Goal: Book appointment/travel/reservation

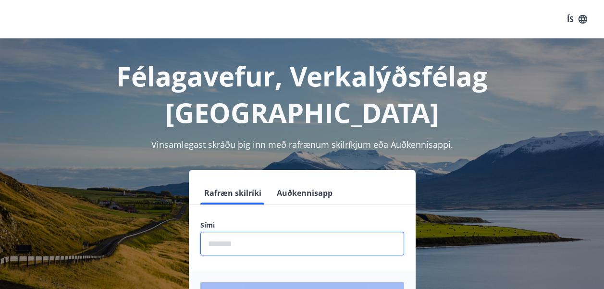
drag, startPoint x: 219, startPoint y: 207, endPoint x: 227, endPoint y: 208, distance: 7.2
click at [221, 232] on input "phone" at bounding box center [302, 244] width 204 height 24
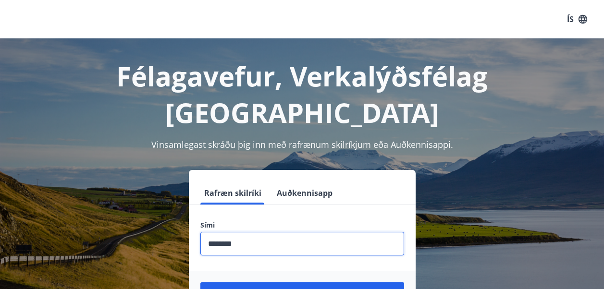
type input "********"
click at [200, 282] on button "Login" at bounding box center [302, 293] width 204 height 23
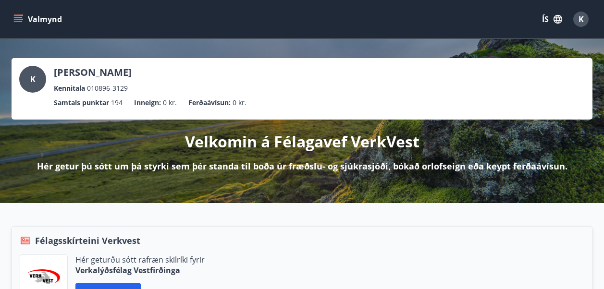
click at [17, 13] on button "Valmynd" at bounding box center [39, 19] width 54 height 17
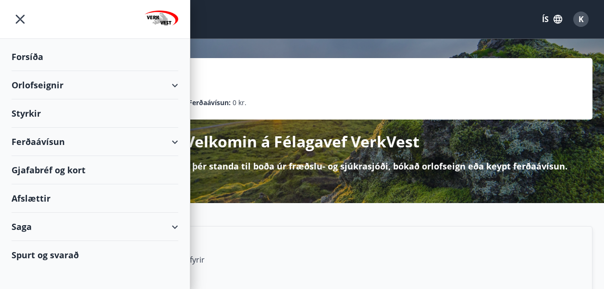
click at [106, 85] on div "Orlofseignir" at bounding box center [95, 85] width 167 height 28
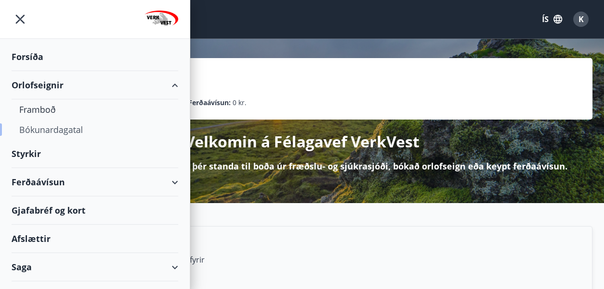
click at [43, 129] on div "Bókunardagatal" at bounding box center [94, 130] width 151 height 20
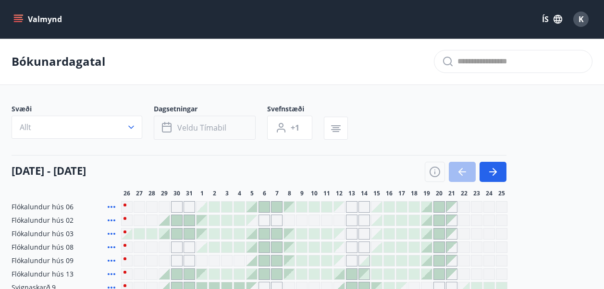
click at [206, 119] on button "Veldu tímabil" at bounding box center [205, 128] width 102 height 24
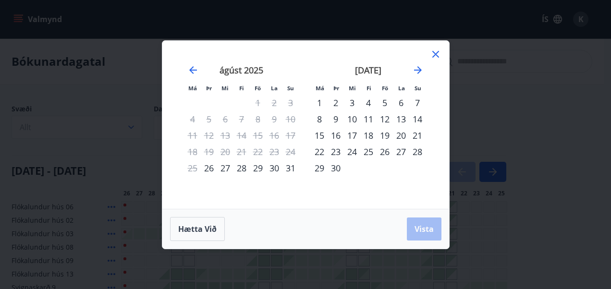
click at [386, 102] on div "5" at bounding box center [384, 103] width 16 height 16
click at [320, 117] on div "8" at bounding box center [319, 119] width 16 height 16
click at [433, 230] on span "Vista" at bounding box center [423, 229] width 19 height 11
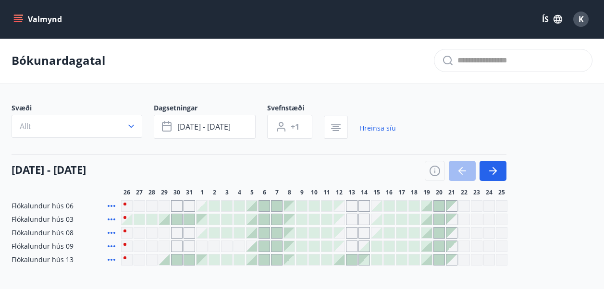
scroll to position [0, 0]
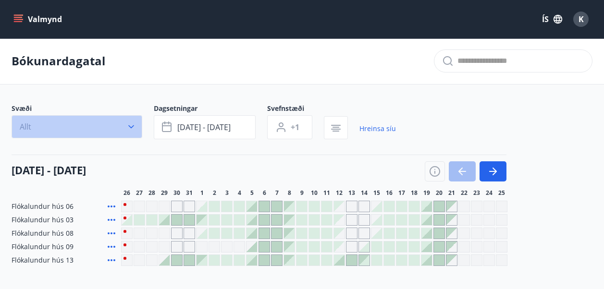
drag, startPoint x: 73, startPoint y: 125, endPoint x: 74, endPoint y: 131, distance: 6.4
click at [73, 126] on button "Allt" at bounding box center [77, 126] width 131 height 23
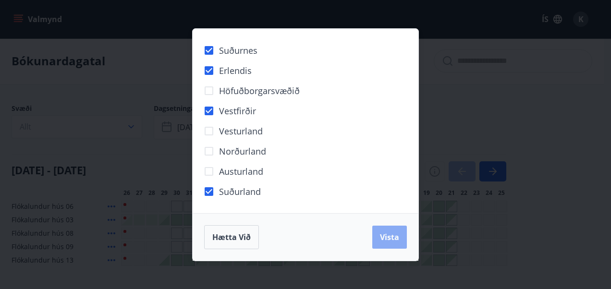
click at [398, 233] on span "Vista" at bounding box center [389, 237] width 19 height 11
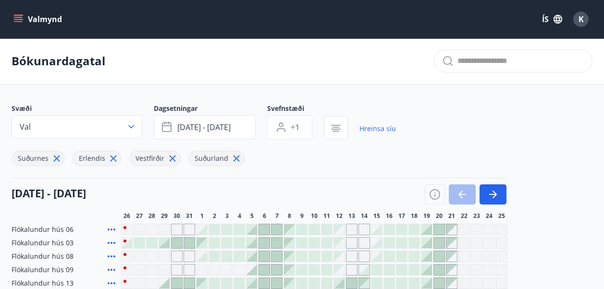
scroll to position [120, 0]
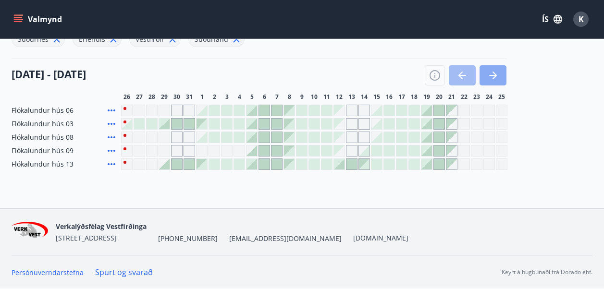
click at [492, 78] on icon "button" at bounding box center [493, 76] width 12 height 12
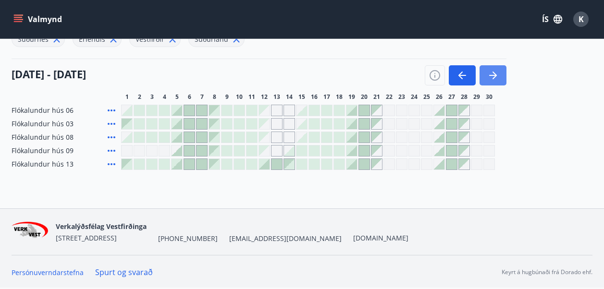
click at [493, 82] on button "button" at bounding box center [492, 75] width 27 height 20
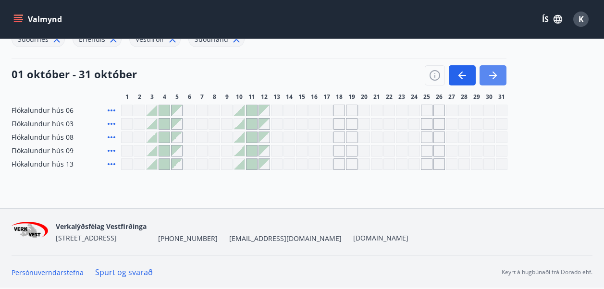
click at [491, 73] on icon "button" at bounding box center [493, 76] width 12 height 12
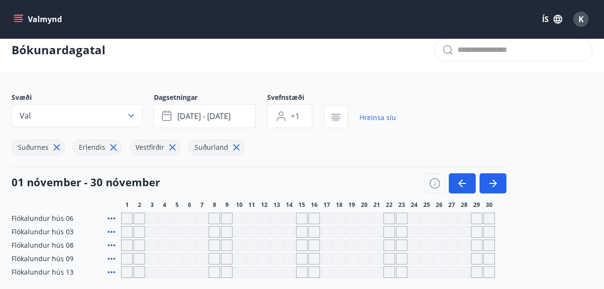
scroll to position [0, 0]
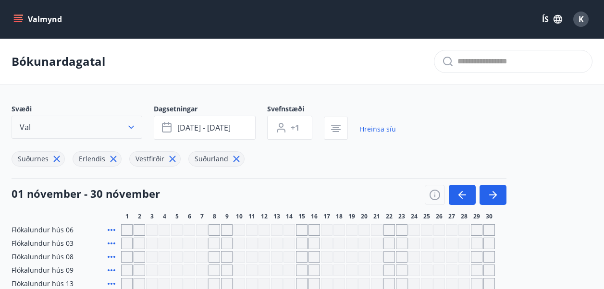
click at [130, 127] on icon "button" at bounding box center [131, 127] width 6 height 3
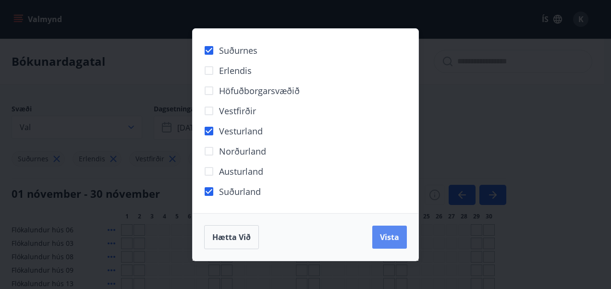
click at [392, 233] on span "Vista" at bounding box center [389, 237] width 19 height 11
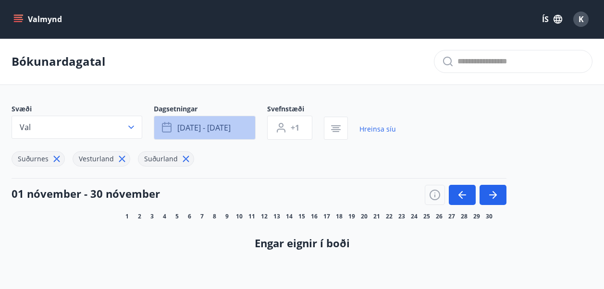
click at [204, 123] on span "[DATE] - [DATE]" at bounding box center [203, 127] width 53 height 11
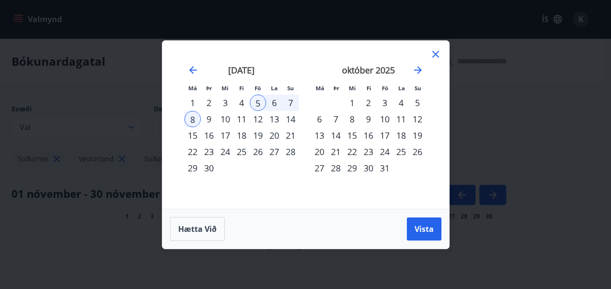
click at [193, 115] on div "8" at bounding box center [192, 119] width 16 height 16
click at [256, 102] on div "5" at bounding box center [258, 103] width 16 height 16
click at [426, 230] on span "Vista" at bounding box center [423, 229] width 19 height 11
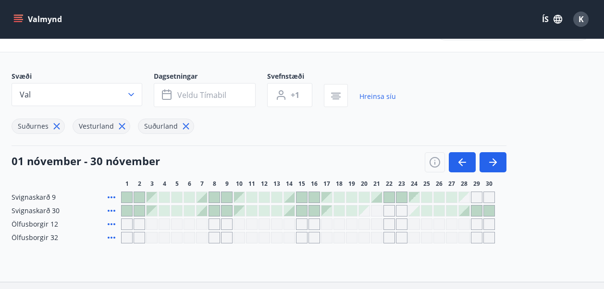
scroll to position [48, 0]
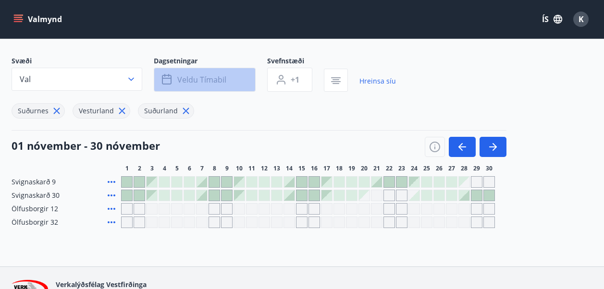
click at [228, 82] on button "Veldu tímabil" at bounding box center [205, 80] width 102 height 24
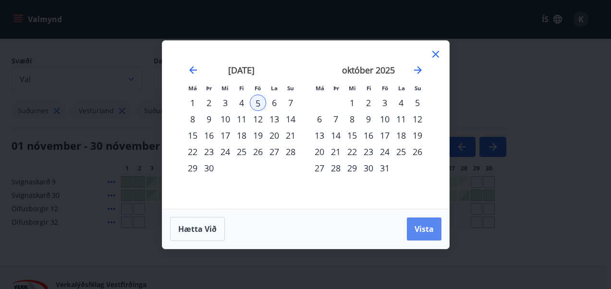
click at [432, 233] on span "Vista" at bounding box center [423, 229] width 19 height 11
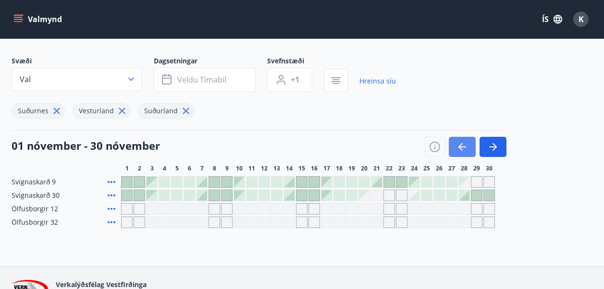
click at [461, 147] on icon "button" at bounding box center [462, 146] width 8 height 1
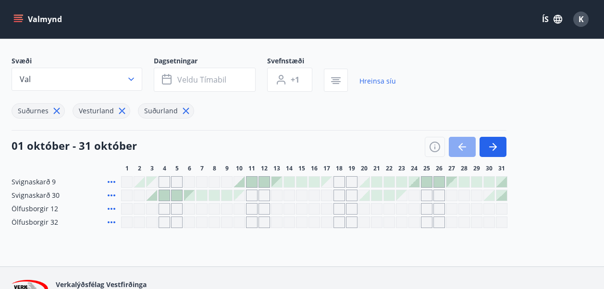
click at [461, 144] on icon "button" at bounding box center [462, 147] width 12 height 12
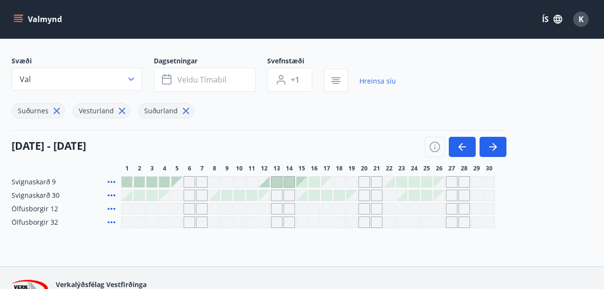
click at [286, 143] on div "[DATE] - [DATE]" at bounding box center [259, 143] width 495 height 27
click at [172, 184] on div "Gráir dagar eru ekki bókanlegir" at bounding box center [176, 182] width 11 height 11
drag, startPoint x: 177, startPoint y: 182, endPoint x: 117, endPoint y: 179, distance: 59.6
click at [177, 182] on div "Gráir dagar eru ekki bókanlegir" at bounding box center [176, 182] width 11 height 11
drag, startPoint x: 263, startPoint y: 184, endPoint x: 273, endPoint y: 211, distance: 28.6
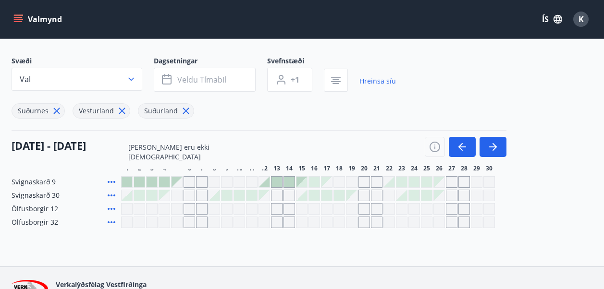
click at [263, 182] on div at bounding box center [264, 182] width 11 height 11
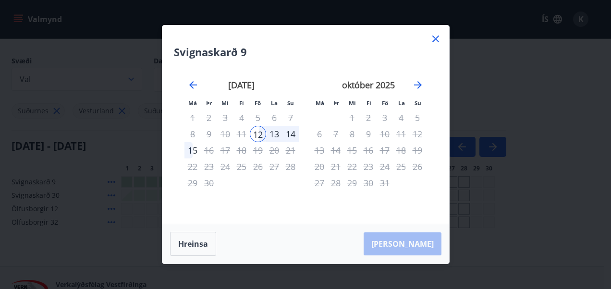
click at [438, 34] on icon at bounding box center [436, 39] width 12 height 12
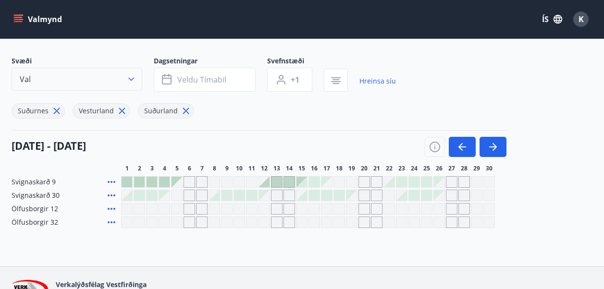
click at [126, 79] on icon "button" at bounding box center [131, 79] width 10 height 10
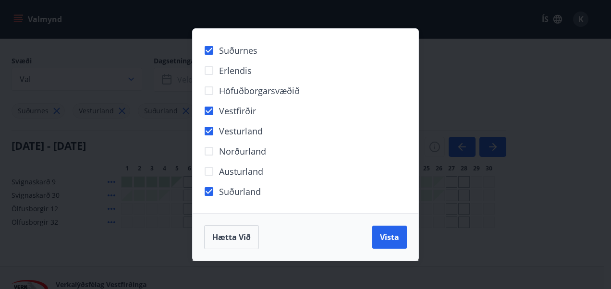
drag, startPoint x: 384, startPoint y: 235, endPoint x: 432, endPoint y: 281, distance: 66.6
click at [384, 237] on span "Vista" at bounding box center [389, 237] width 19 height 11
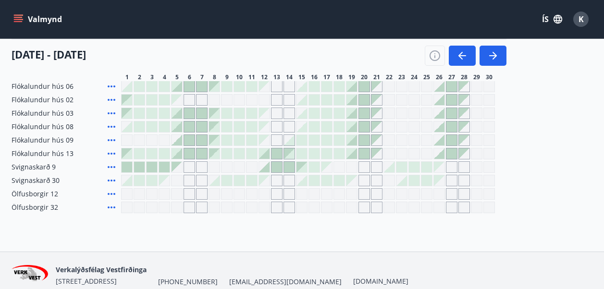
scroll to position [144, 0]
click at [177, 87] on div at bounding box center [176, 86] width 11 height 11
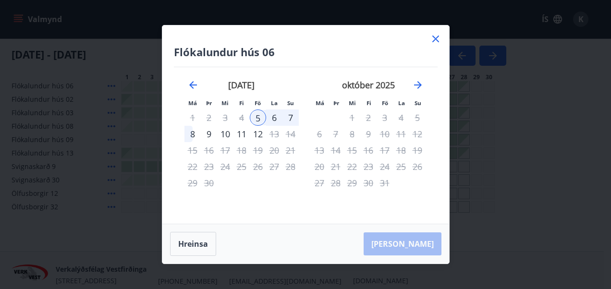
drag, startPoint x: 430, startPoint y: 40, endPoint x: 436, endPoint y: 50, distance: 11.9
click at [430, 38] on icon at bounding box center [436, 39] width 12 height 12
